Goal: Find specific page/section: Find specific page/section

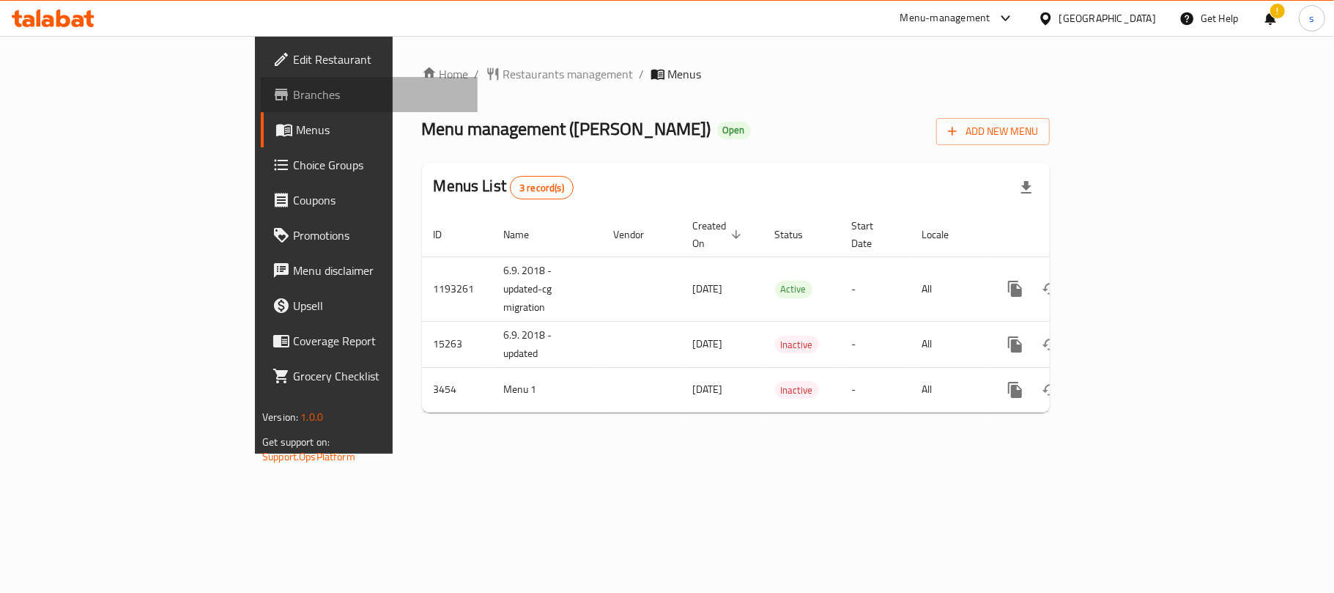
click at [293, 103] on span "Branches" at bounding box center [379, 95] width 173 height 18
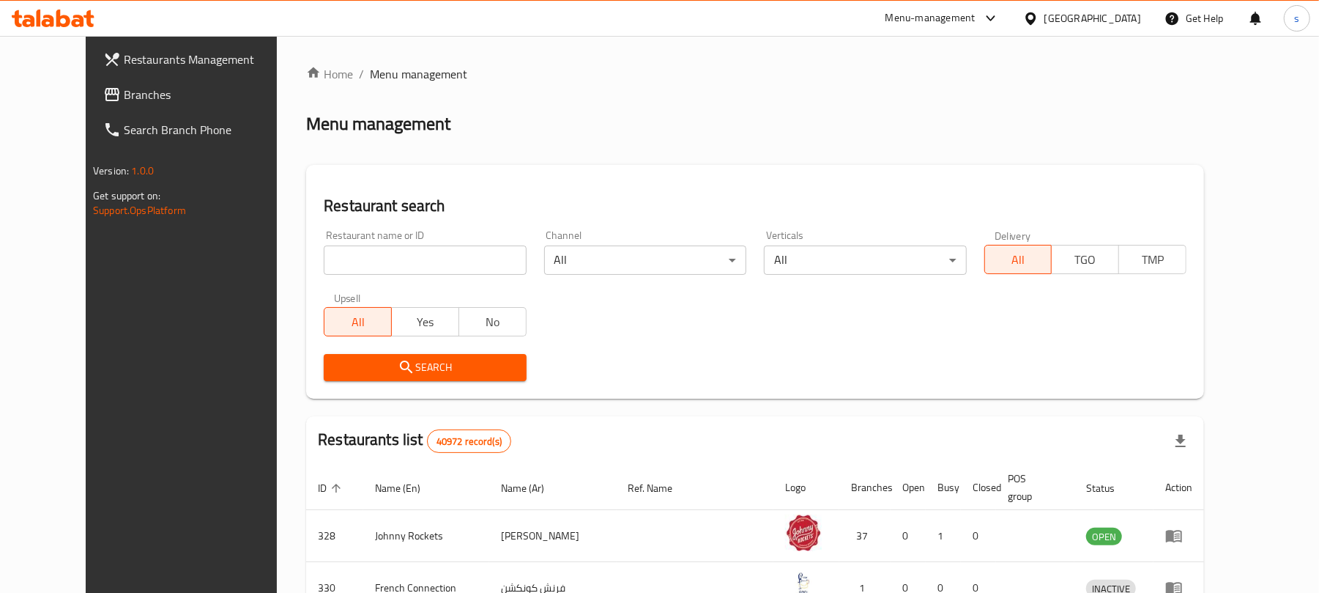
click at [356, 259] on div at bounding box center [659, 296] width 1319 height 593
click at [356, 259] on input "search" at bounding box center [425, 259] width 202 height 29
paste input "686948"
type input "686948"
click button "Search" at bounding box center [425, 367] width 202 height 27
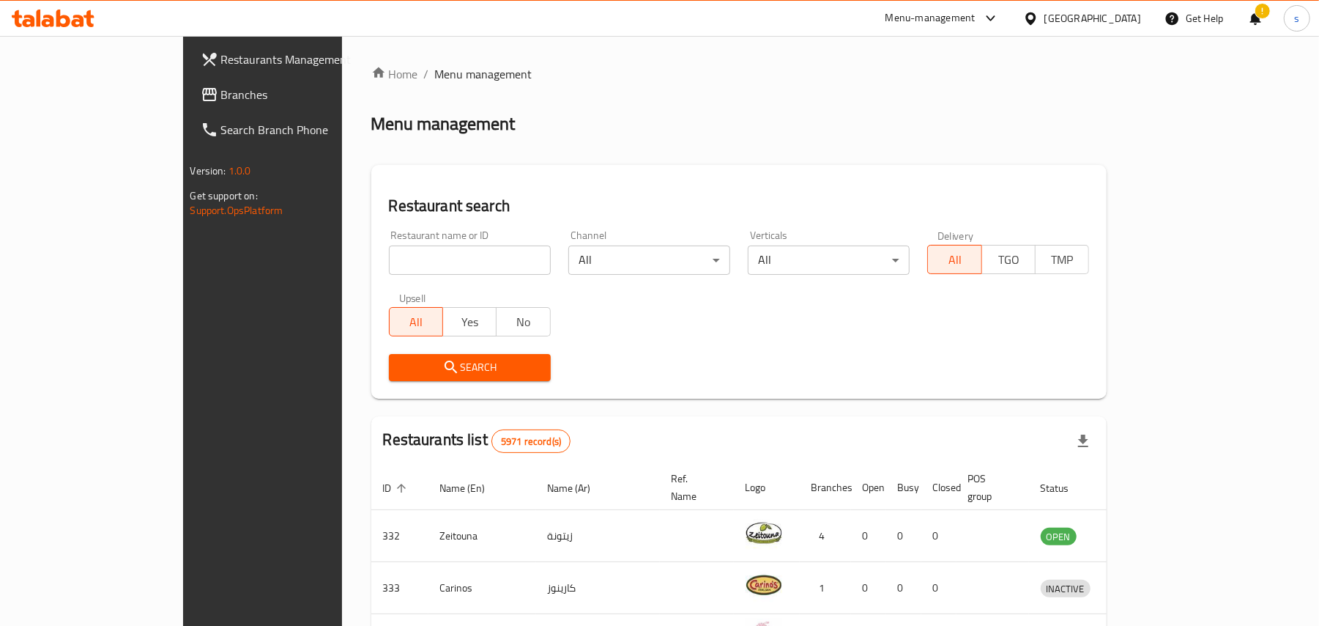
click at [221, 89] on span "Branches" at bounding box center [306, 95] width 171 height 18
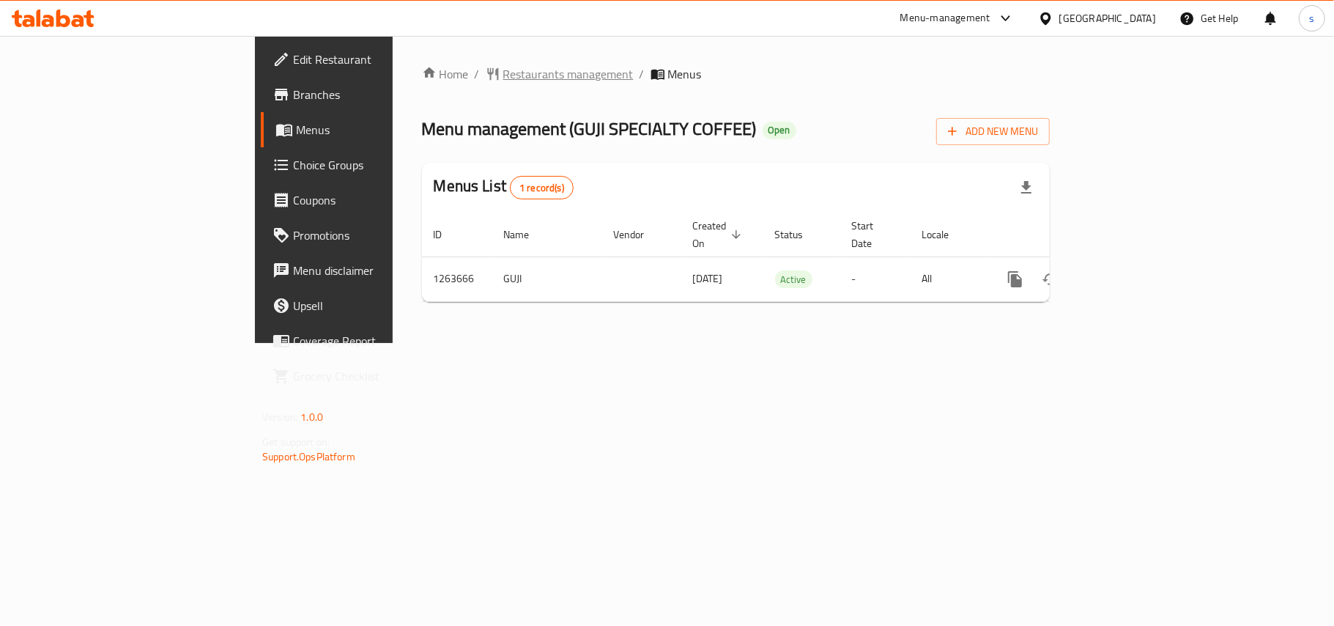
click at [503, 70] on span "Restaurants management" at bounding box center [568, 74] width 130 height 18
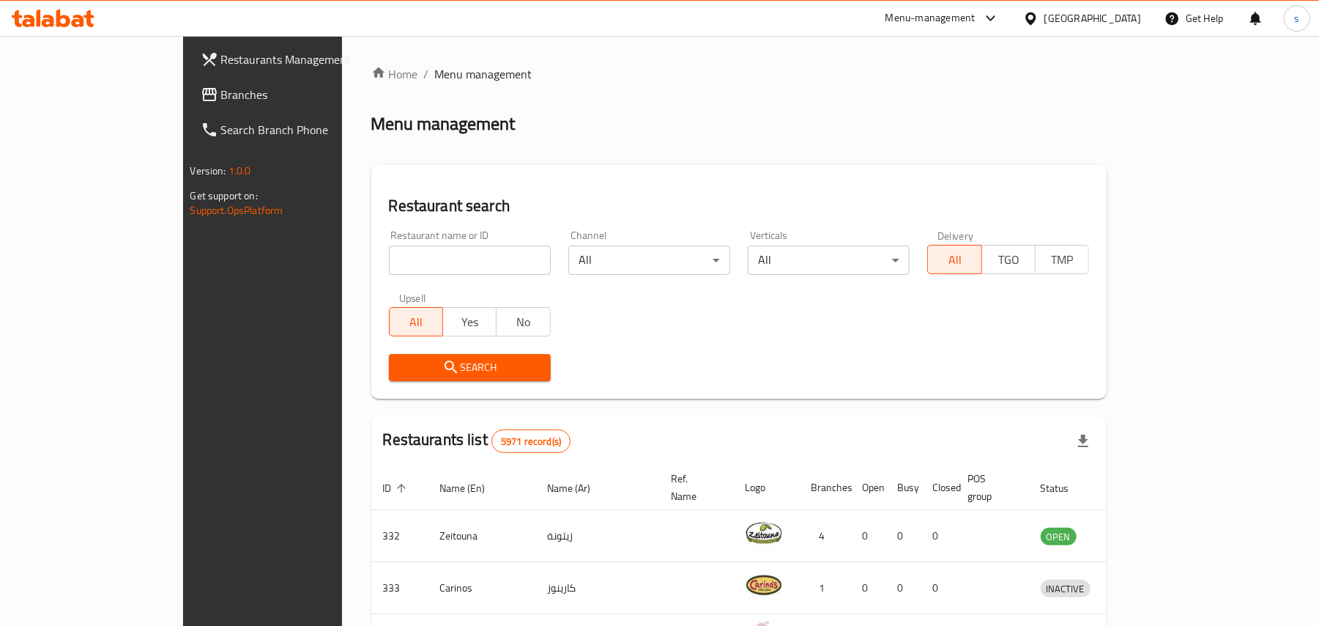
click at [389, 244] on div "Restaurant name or ID Restaurant name or ID" at bounding box center [470, 252] width 162 height 45
click at [389, 255] on input "search" at bounding box center [470, 259] width 162 height 29
paste input "686054"
type input "686054"
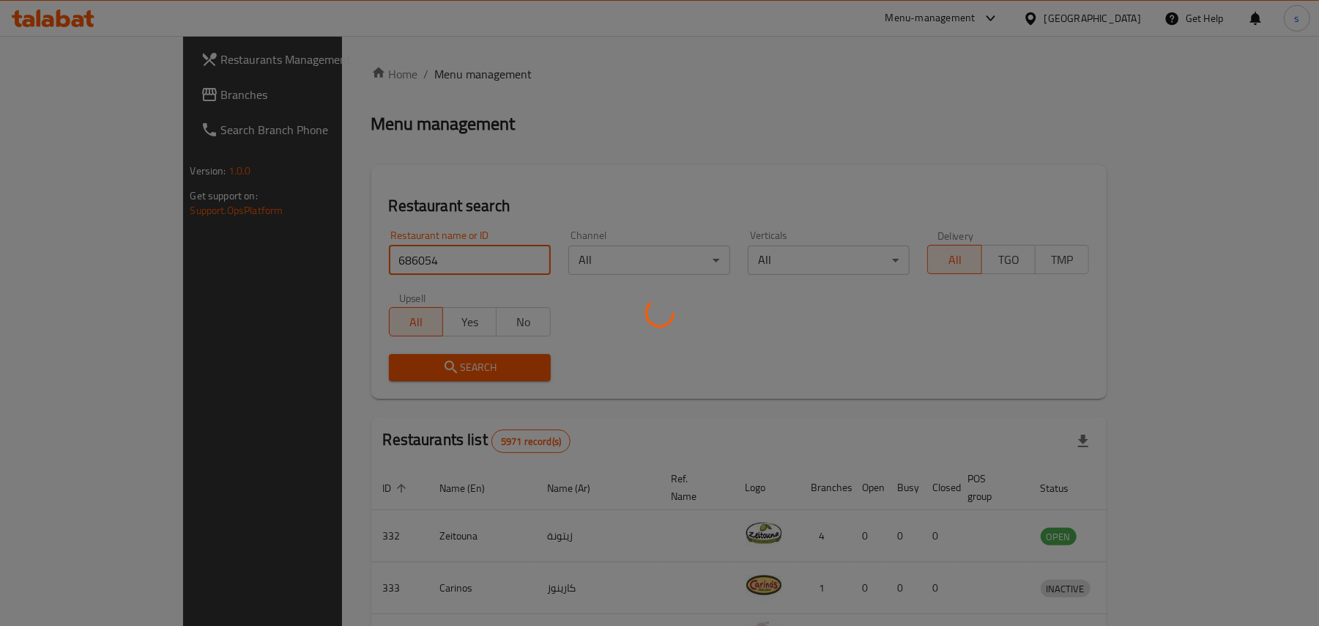
click button "Search" at bounding box center [470, 367] width 162 height 27
